Goal: Task Accomplishment & Management: Manage account settings

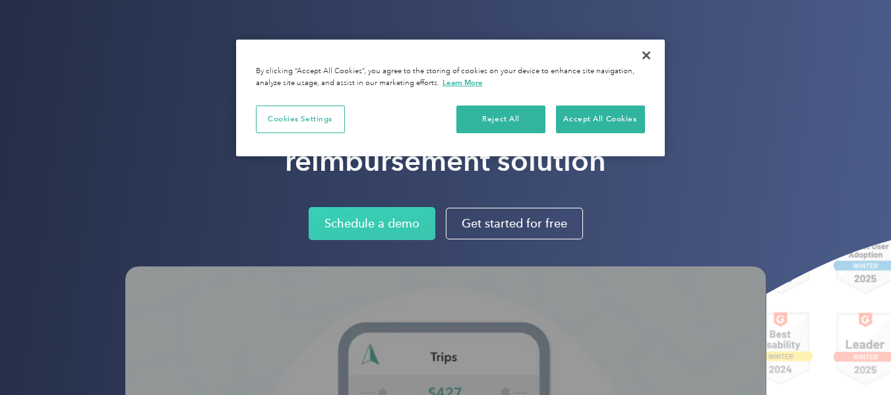
click at [572, 116] on button "Accept All Cookies" at bounding box center [600, 120] width 89 height 28
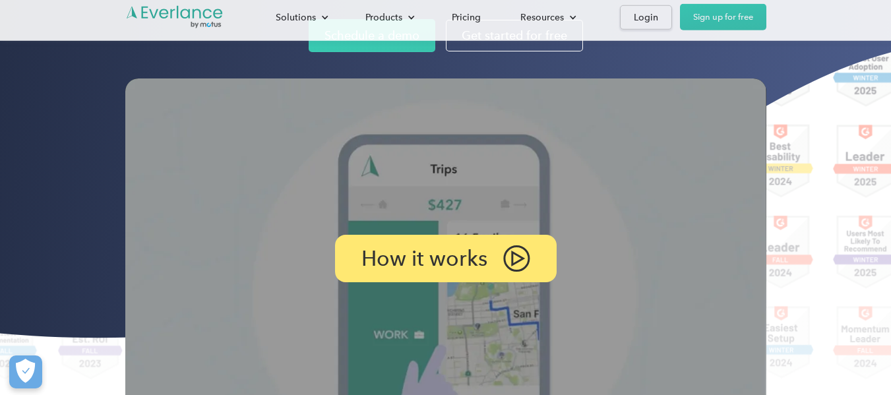
scroll to position [330, 0]
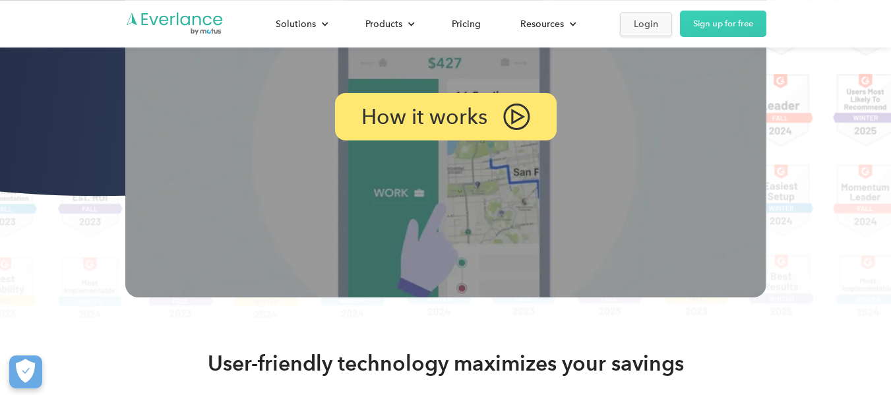
click at [642, 20] on div "Login" at bounding box center [646, 24] width 24 height 16
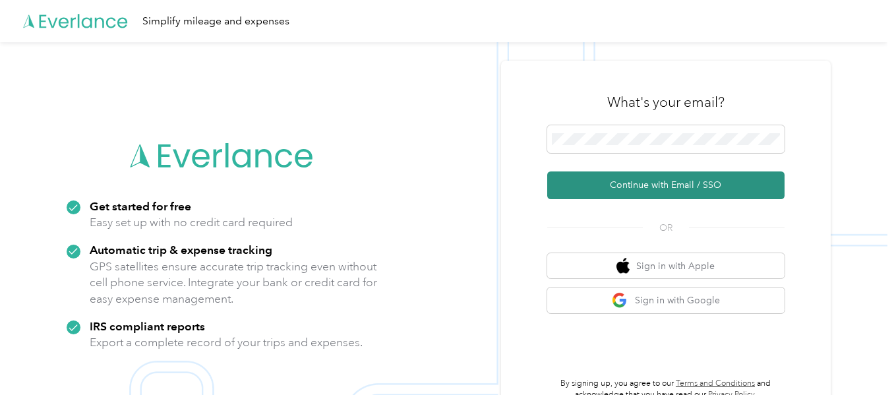
click at [666, 187] on button "Continue with Email / SSO" at bounding box center [665, 185] width 237 height 28
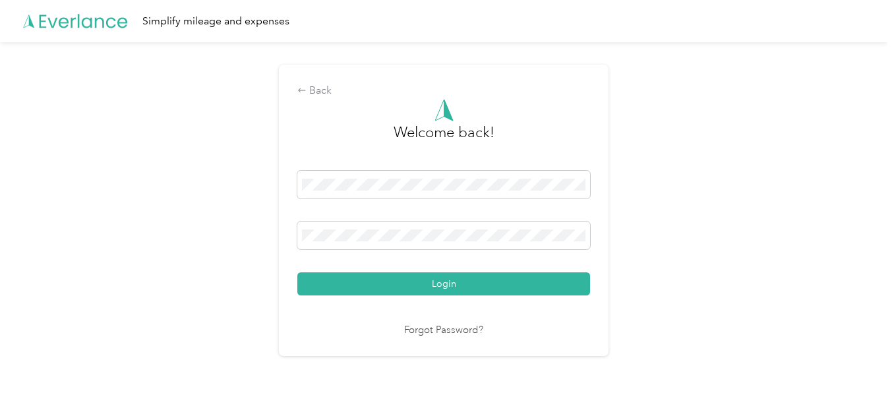
click at [755, 195] on div "Back Welcome back! Login Forgot Password?" at bounding box center [444, 216] width 888 height 348
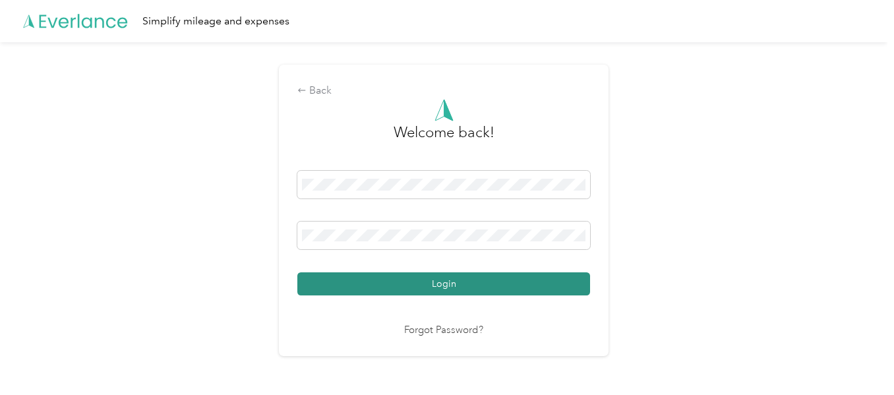
click at [465, 279] on button "Login" at bounding box center [443, 283] width 293 height 23
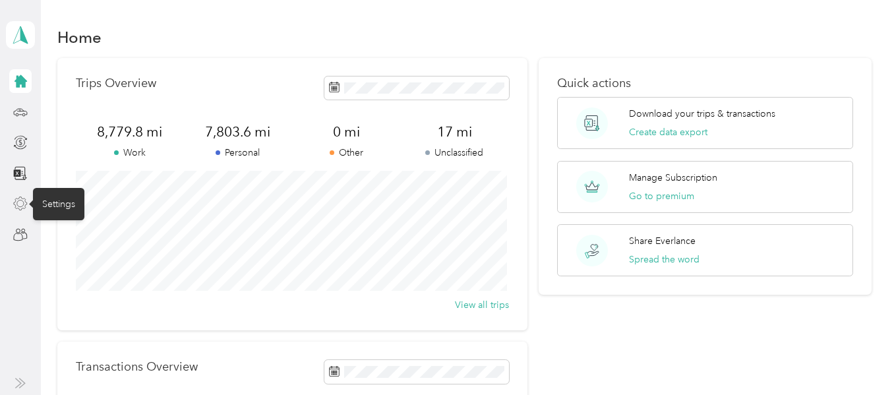
click at [20, 204] on icon at bounding box center [20, 204] width 15 height 15
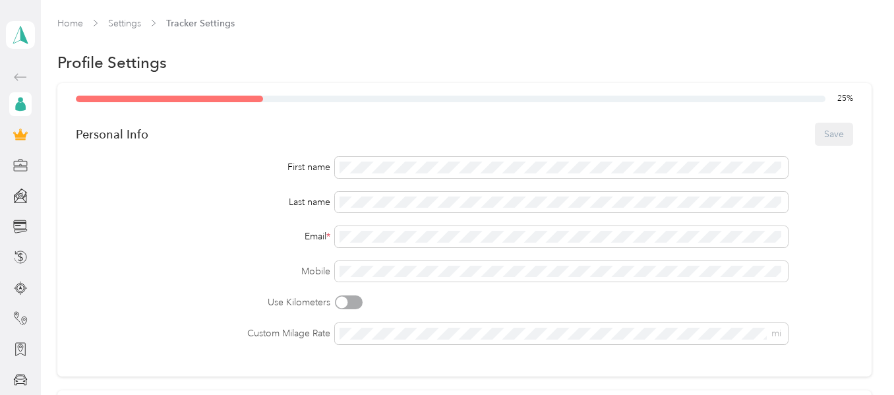
click at [16, 105] on icon at bounding box center [20, 106] width 11 height 9
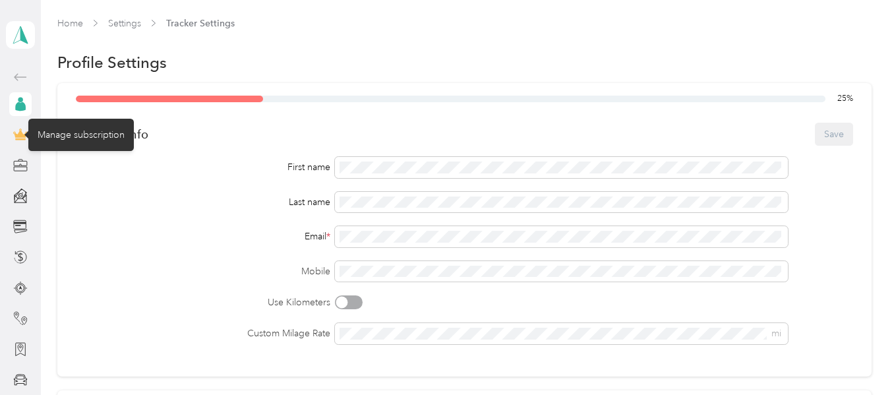
click at [16, 137] on icon at bounding box center [21, 135] width 12 height 9
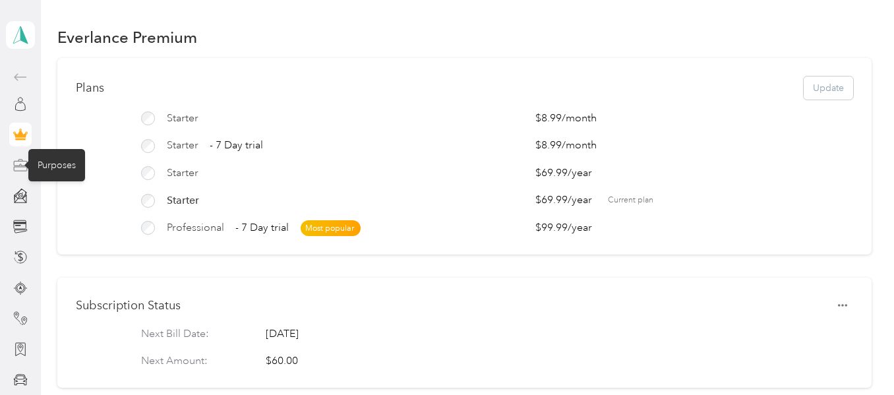
click at [15, 165] on icon at bounding box center [20, 163] width 13 height 5
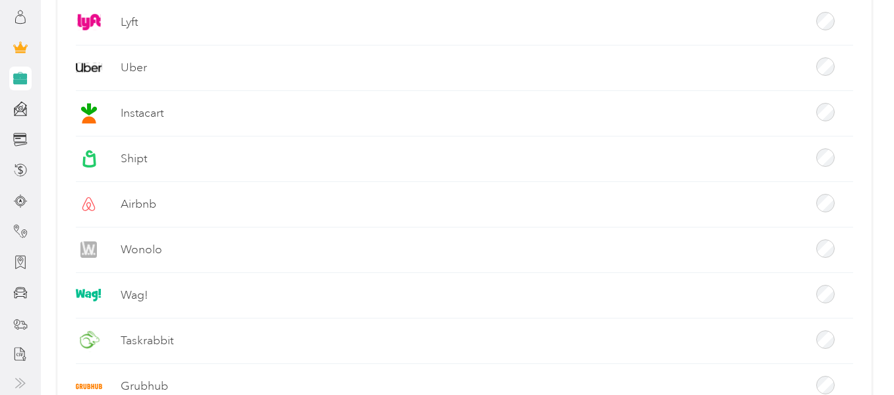
scroll to position [462, 0]
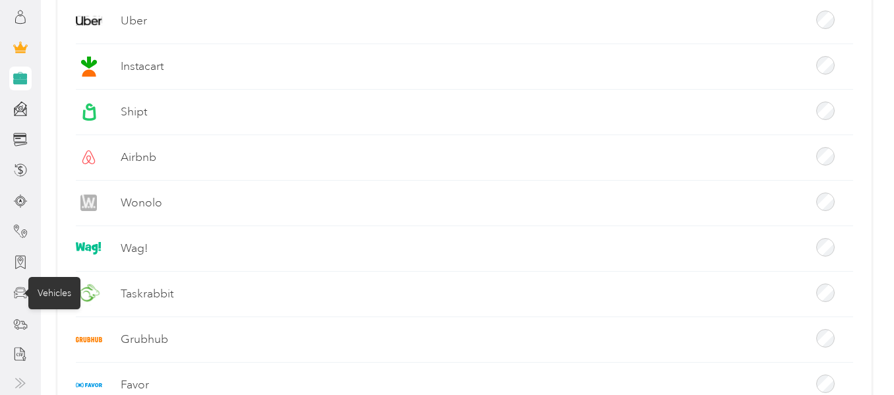
click at [16, 293] on icon at bounding box center [20, 293] width 15 height 15
